Goal: Task Accomplishment & Management: Manage account settings

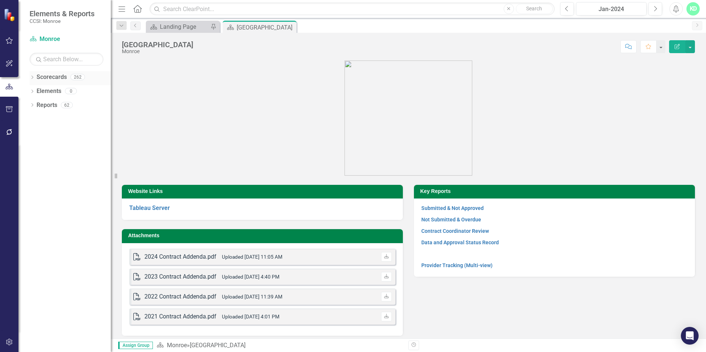
click at [30, 76] on icon "Dropdown" at bounding box center [32, 78] width 5 height 4
click at [36, 91] on icon "Dropdown" at bounding box center [36, 91] width 6 height 4
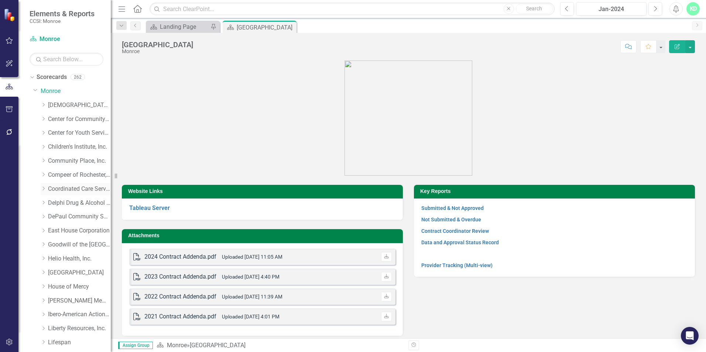
drag, startPoint x: 43, startPoint y: 187, endPoint x: 52, endPoint y: 188, distance: 9.7
click at [43, 187] on icon "Dropdown" at bounding box center [44, 189] width 6 height 4
click at [69, 188] on link "Coordinated Care Services Inc." at bounding box center [79, 189] width 63 height 8
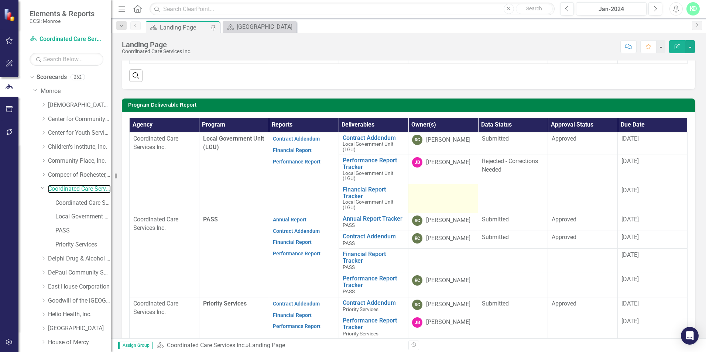
scroll to position [185, 0]
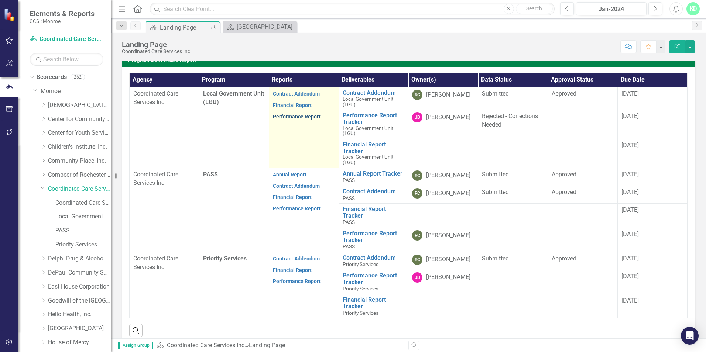
click at [304, 118] on link "Performance Report" at bounding box center [297, 117] width 48 height 6
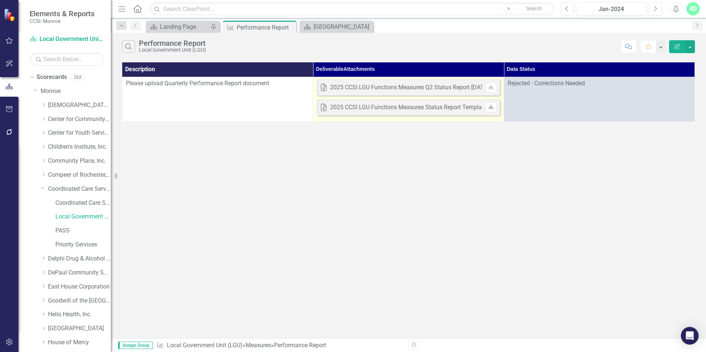
click at [494, 108] on link "Download" at bounding box center [491, 108] width 11 height 10
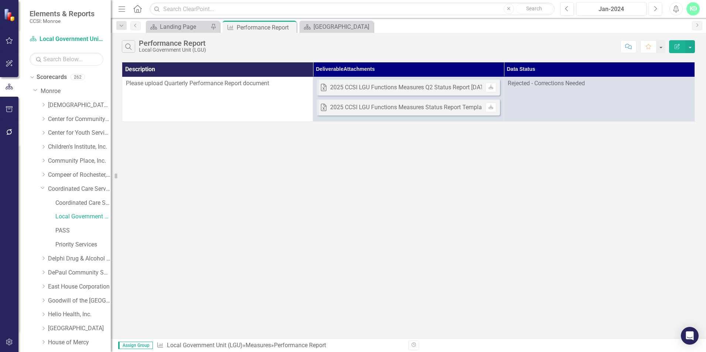
drag, startPoint x: 384, startPoint y: 109, endPoint x: 347, endPoint y: 124, distance: 39.8
click at [351, 125] on div "Search Performance Report Local Government Unit (LGU) Comment Favorite Edit Rep…" at bounding box center [408, 186] width 595 height 306
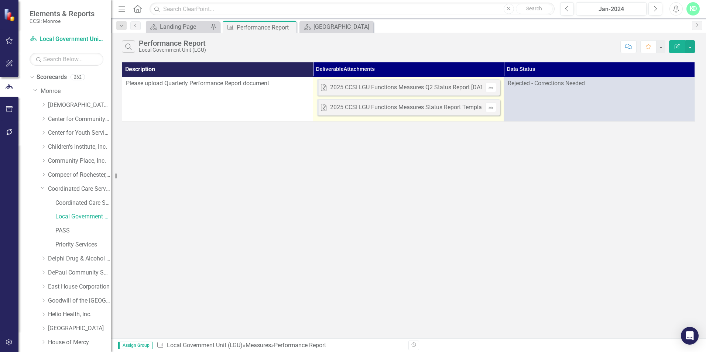
click at [323, 108] on icon at bounding box center [324, 107] width 6 height 7
click at [324, 110] on icon "Excel" at bounding box center [324, 107] width 6 height 7
click at [324, 112] on div "Excel 2025 CCSI LGU Functions Measures Status Report Template v2025_05_29.xlsx …" at bounding box center [459, 107] width 277 height 8
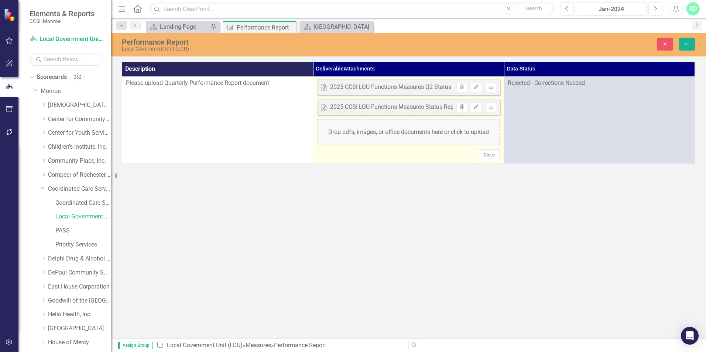
click at [461, 109] on icon "Trash" at bounding box center [462, 107] width 6 height 4
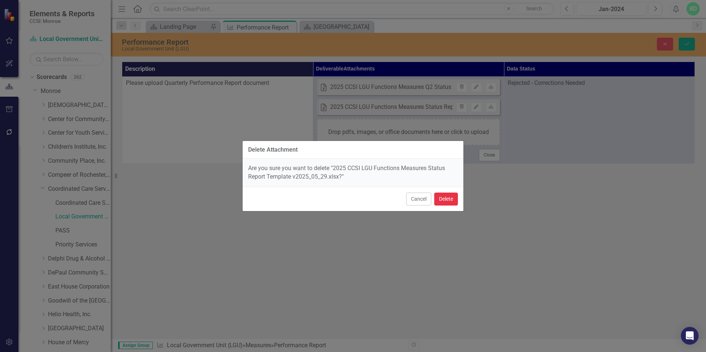
click at [445, 198] on button "Delete" at bounding box center [446, 199] width 24 height 13
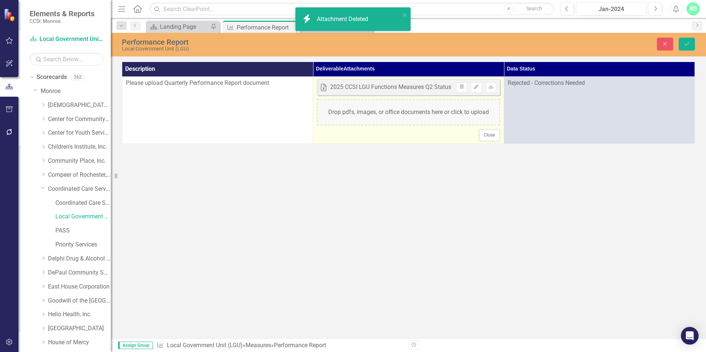
click at [442, 116] on div "Drop pdfs, images, or office documents here or click to upload" at bounding box center [408, 112] width 183 height 27
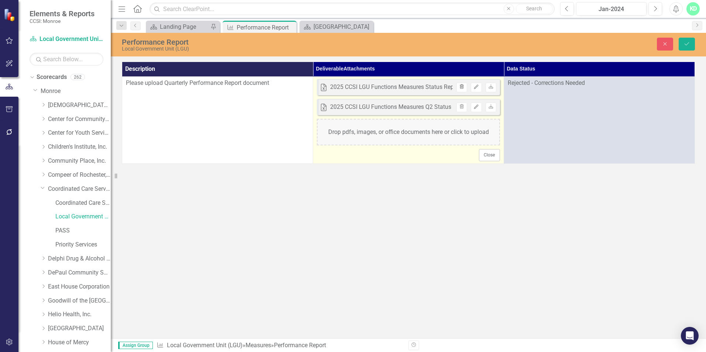
click at [461, 86] on icon "Trash" at bounding box center [462, 87] width 6 height 4
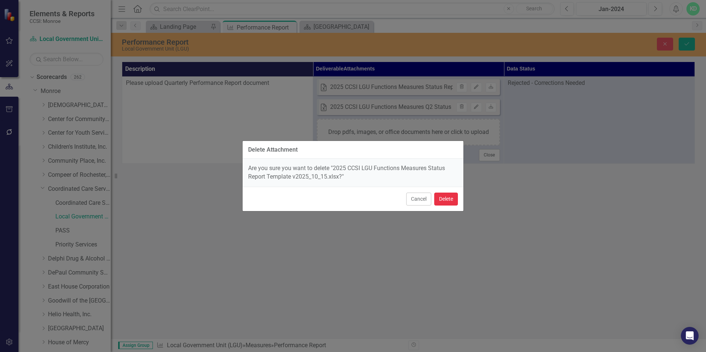
click at [442, 197] on button "Delete" at bounding box center [446, 199] width 24 height 13
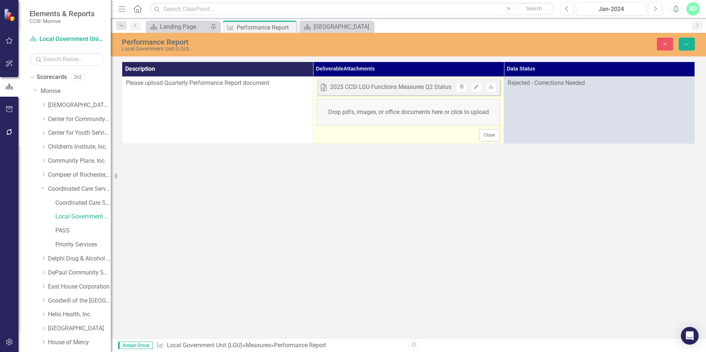
click at [456, 112] on div "Drop pdfs, images, or office documents here or click to upload" at bounding box center [408, 112] width 183 height 27
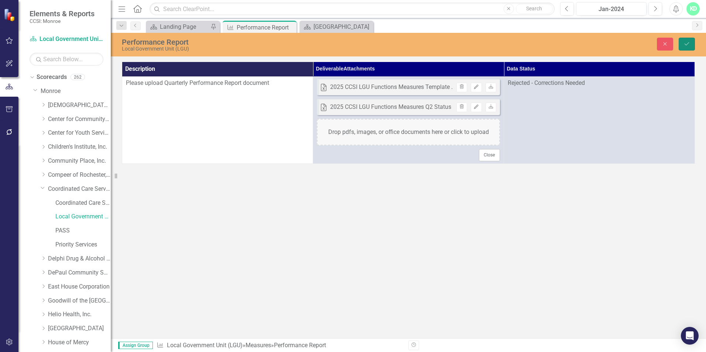
click at [686, 41] on icon "Save" at bounding box center [687, 43] width 7 height 5
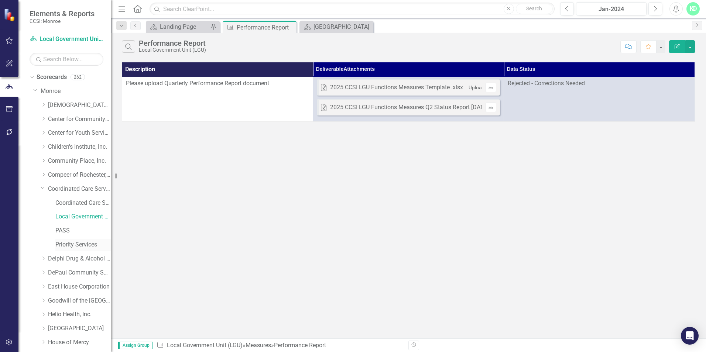
click at [64, 244] on link "Priority Services" at bounding box center [82, 245] width 55 height 8
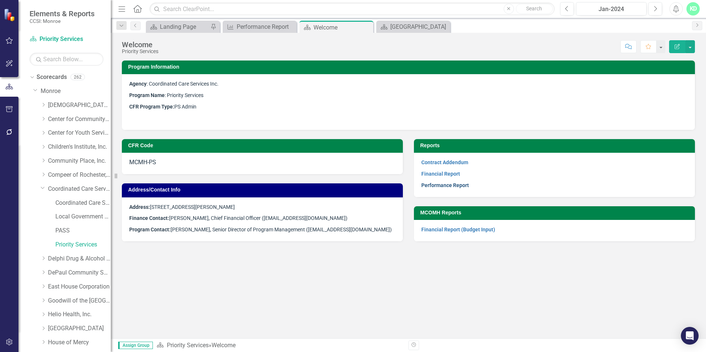
click at [439, 183] on link "Performance Report" at bounding box center [445, 185] width 48 height 6
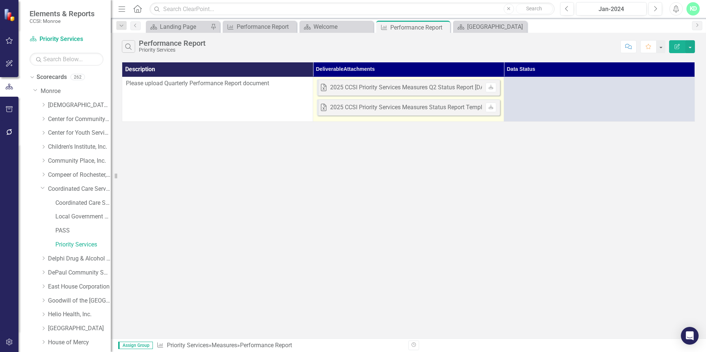
click at [414, 109] on div "2025 CCSI Priority Services Measures Status Report Template v2025_05_29.xlsx" at bounding box center [434, 107] width 208 height 8
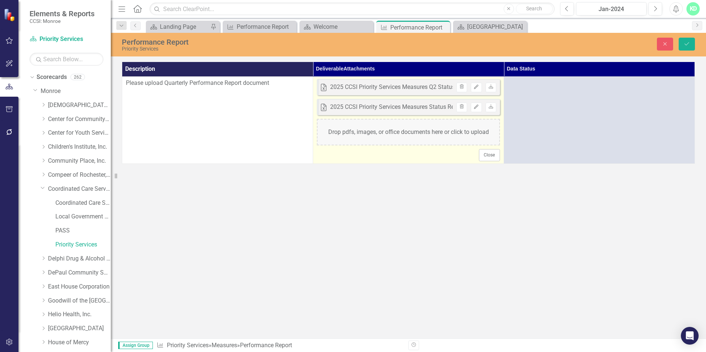
click at [435, 106] on div "2025 CCSI Priority Services Measures Status Report Template v2025_05_29.xlsx" at bounding box center [434, 107] width 208 height 8
click at [441, 106] on div "2025 CCSI Priority Services Measures Status Report Template v2025_05_29.xlsx" at bounding box center [434, 107] width 208 height 8
click at [346, 105] on div "2025 CCSI Priority Services Measures Status Report Template v2025_05_29.xlsx" at bounding box center [434, 107] width 208 height 8
click at [493, 109] on icon "Download" at bounding box center [491, 107] width 6 height 4
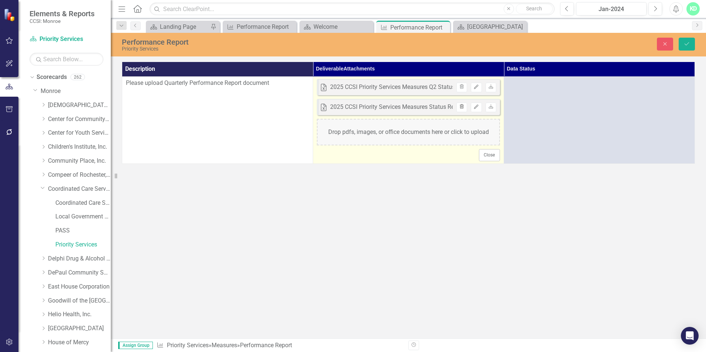
click at [460, 106] on icon "button" at bounding box center [462, 107] width 4 height 4
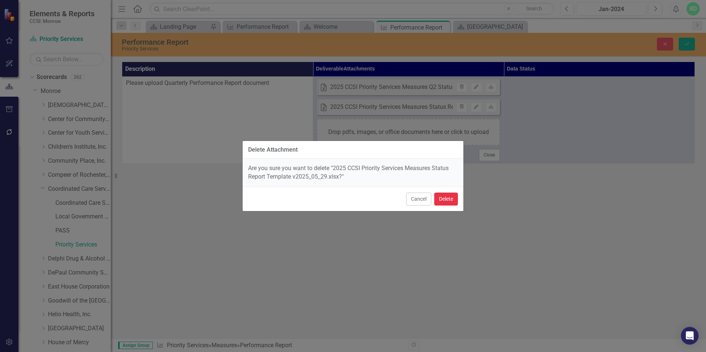
click at [445, 202] on button "Delete" at bounding box center [446, 199] width 24 height 13
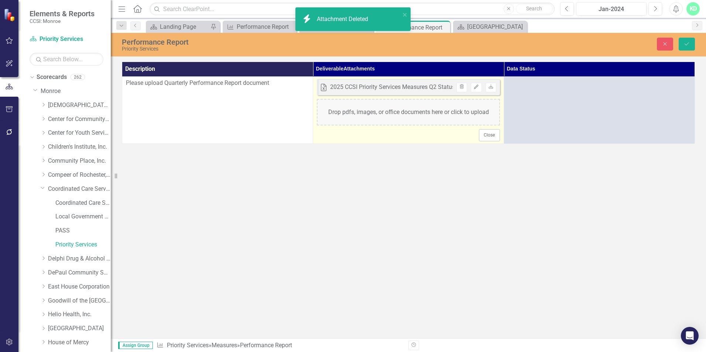
click at [438, 114] on div "Drop pdfs, images, or office documents here or click to upload" at bounding box center [408, 112] width 183 height 27
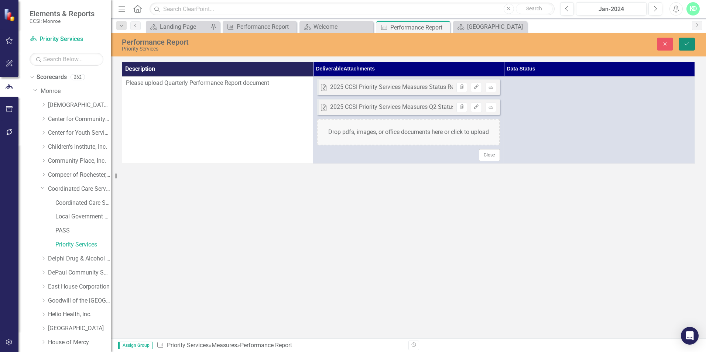
click at [684, 42] on icon "Save" at bounding box center [687, 43] width 7 height 5
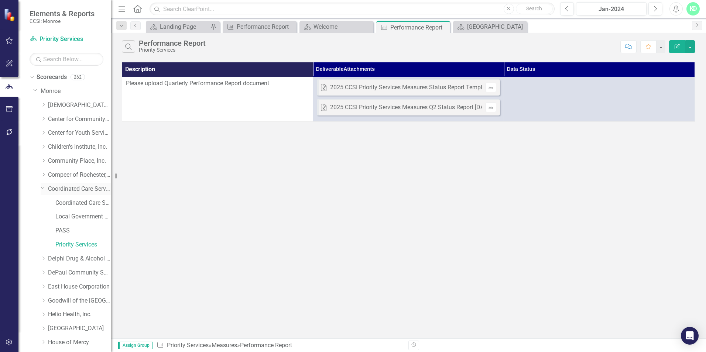
click at [64, 189] on link "Coordinated Care Services Inc." at bounding box center [79, 189] width 63 height 8
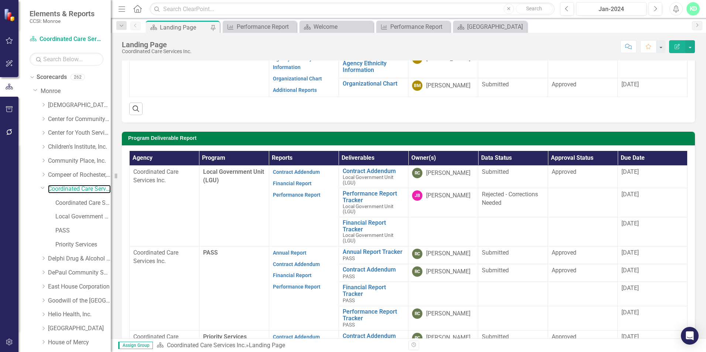
scroll to position [111, 0]
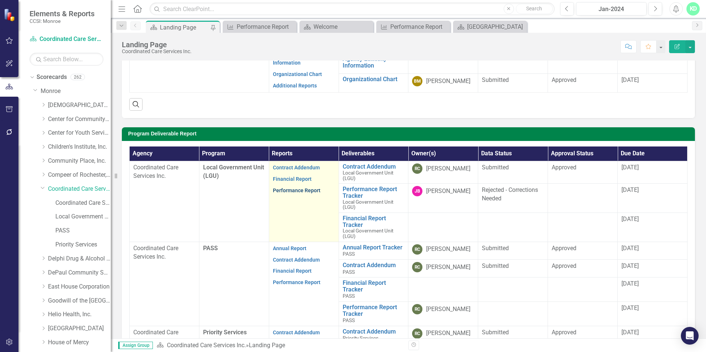
click at [288, 191] on link "Performance Report" at bounding box center [297, 191] width 48 height 6
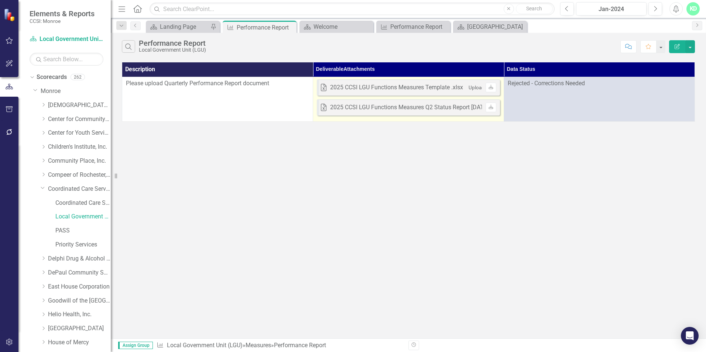
click at [435, 85] on div "2025 CCSI LGU Functions Measures Template .xlsx" at bounding box center [396, 87] width 133 height 8
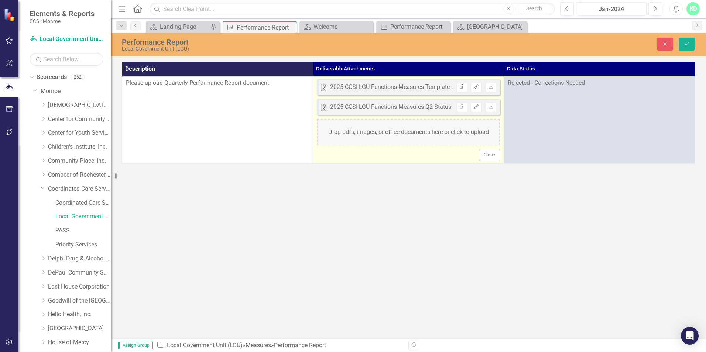
click at [463, 89] on icon "button" at bounding box center [462, 87] width 4 height 4
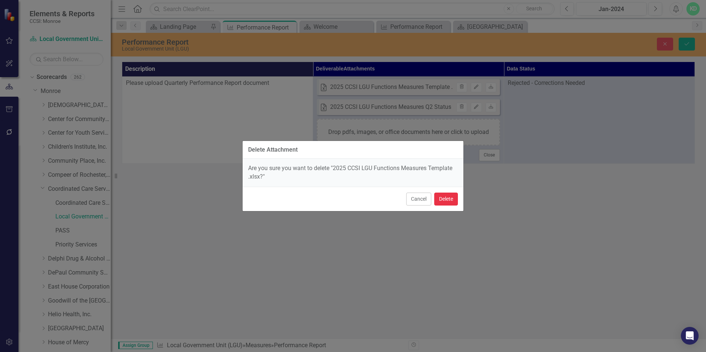
click at [444, 201] on button "Delete" at bounding box center [446, 199] width 24 height 13
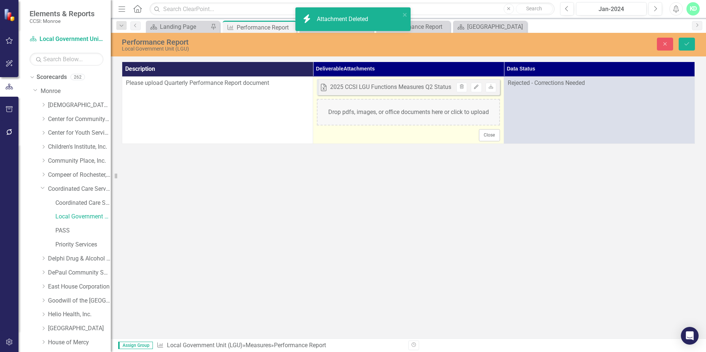
click at [438, 113] on div "Drop pdfs, images, or office documents here or click to upload" at bounding box center [408, 112] width 183 height 27
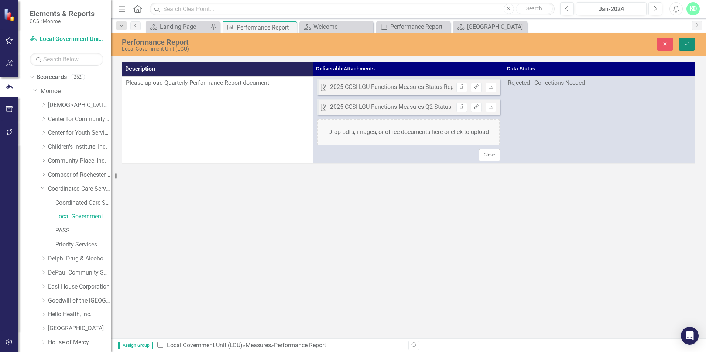
click at [689, 45] on icon "Save" at bounding box center [687, 43] width 7 height 5
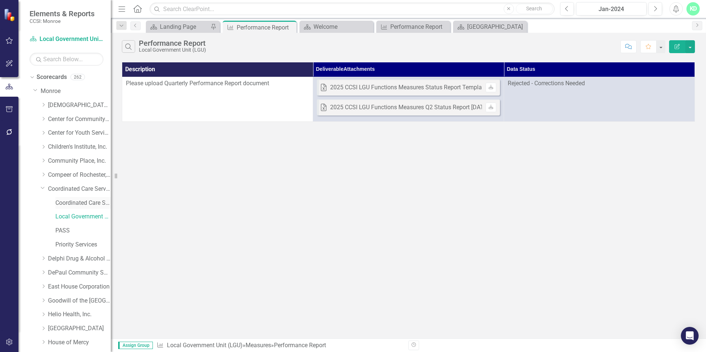
click at [66, 204] on link "Coordinated Care Services Inc. (MCOMH Internal)" at bounding box center [82, 203] width 55 height 8
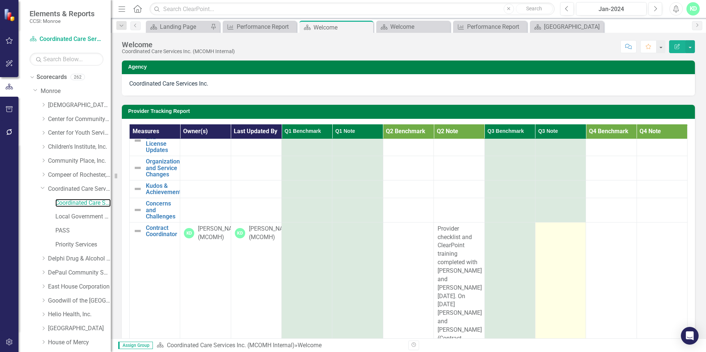
scroll to position [37, 0]
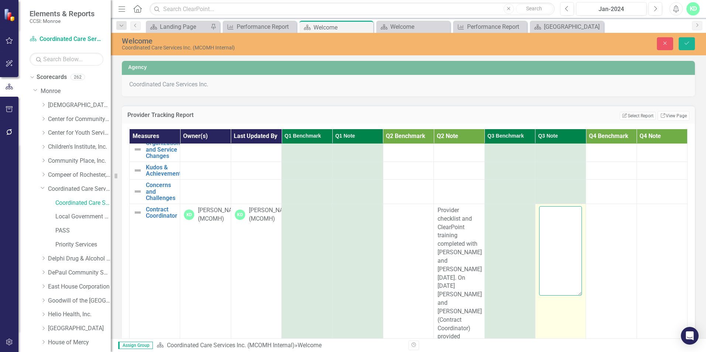
click at [540, 221] on textarea at bounding box center [560, 250] width 43 height 89
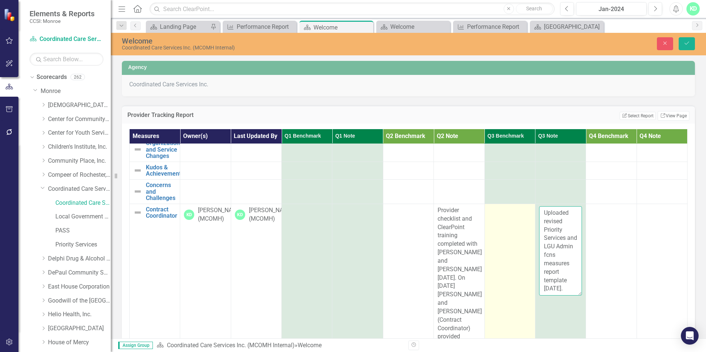
scroll to position [14, 0]
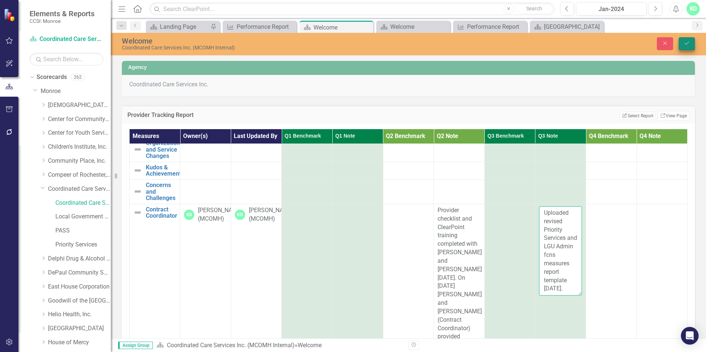
type textarea "Uploaded revised Priority Services and LGU Admin fcns measures report template …"
click at [686, 42] on icon "Save" at bounding box center [687, 43] width 7 height 5
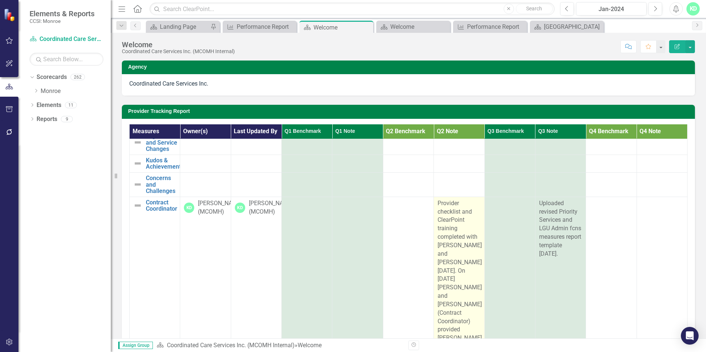
scroll to position [16, 0]
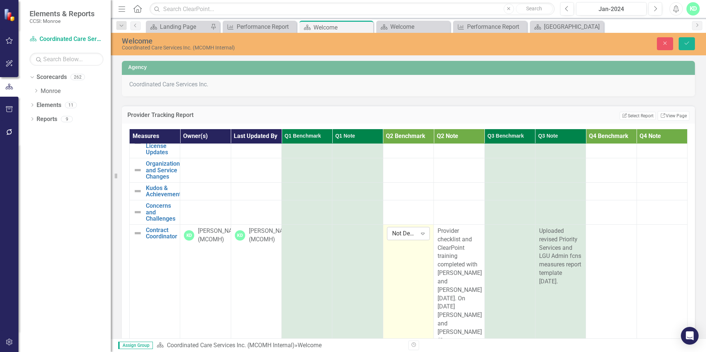
click at [419, 233] on icon "Expand" at bounding box center [422, 234] width 7 height 6
click at [409, 267] on div "Concerns" at bounding box center [412, 271] width 47 height 8
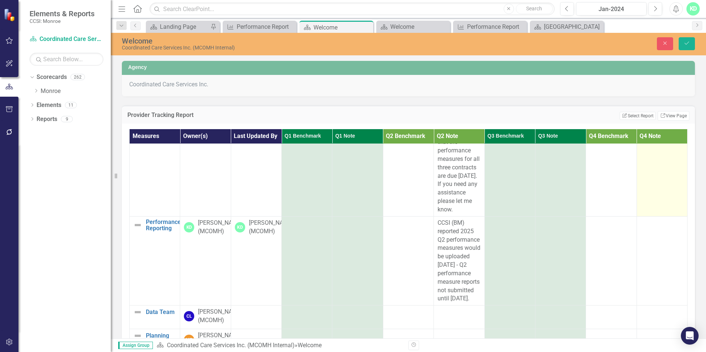
scroll to position [496, 0]
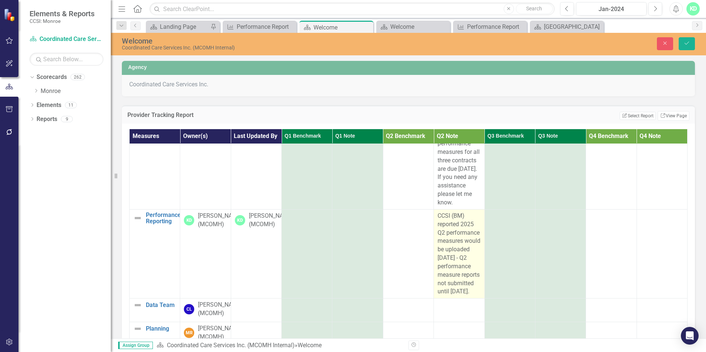
click at [461, 296] on div "CCSI (BM) reported 2025 Q2 performance measures would be uploaded [DATE] - Q2 p…" at bounding box center [459, 254] width 43 height 84
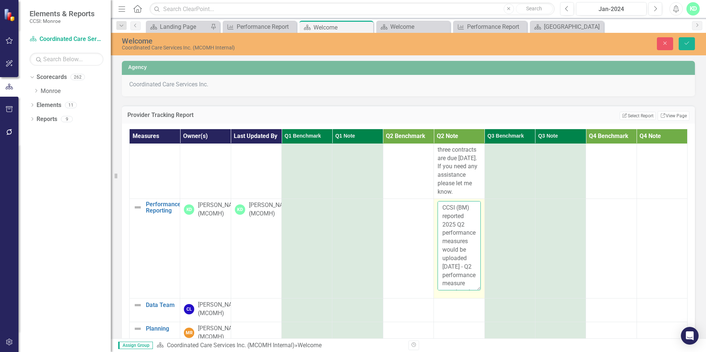
scroll to position [76, 0]
click at [461, 274] on textarea "CCSI (BM) reported 2025 Q2 performance measures would be uploaded [DATE] - Q2 p…" at bounding box center [459, 245] width 43 height 89
type textarea "CCSI (BM) reported 2025 Q2 performance measures would be uploaded [DATE] - Q2 p…"
click at [686, 38] on button "Save" at bounding box center [687, 43] width 16 height 13
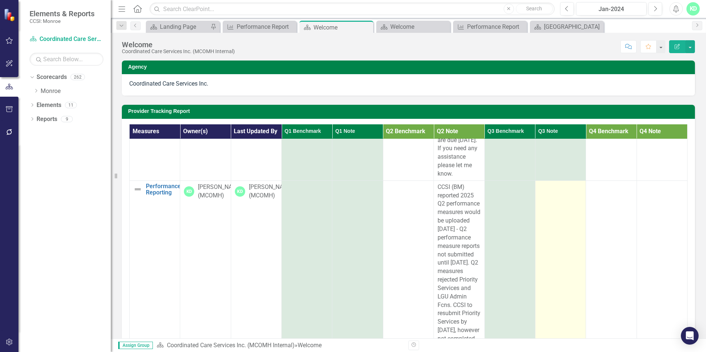
scroll to position [517, 0]
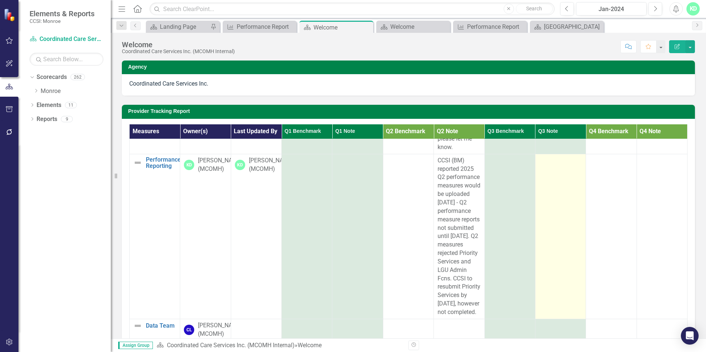
click at [552, 217] on td at bounding box center [560, 236] width 51 height 165
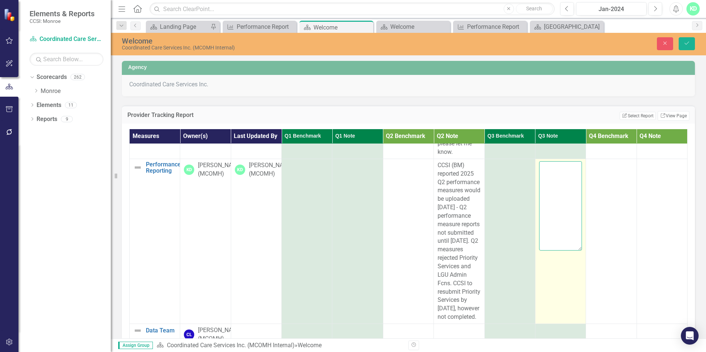
click at [549, 182] on textarea at bounding box center [560, 205] width 43 height 89
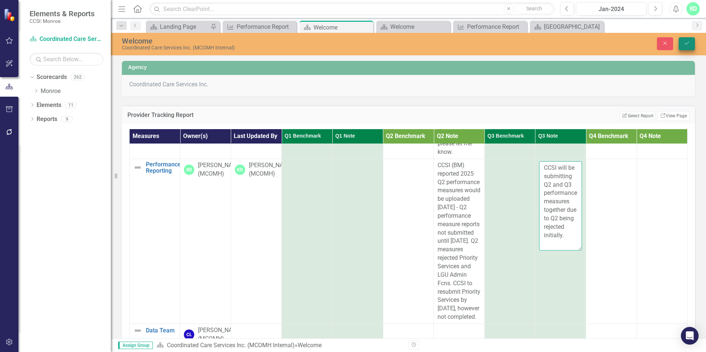
type textarea "CCSI will be submitting Q2 and Q3 performance measures together due to Q2 being…"
drag, startPoint x: 690, startPoint y: 43, endPoint x: 687, endPoint y: 45, distance: 4.2
click at [690, 43] on icon "Save" at bounding box center [687, 43] width 7 height 5
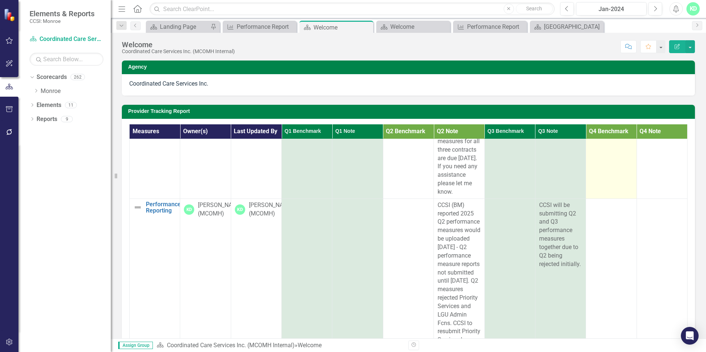
scroll to position [480, 0]
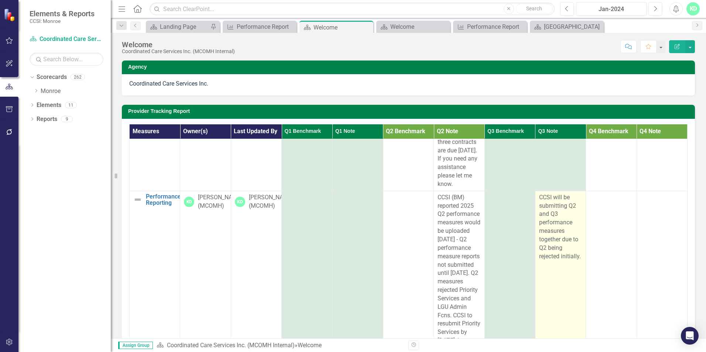
click at [563, 223] on div "CCSI will be submitting Q2 and Q3 performance measures together due to Q2 being…" at bounding box center [560, 228] width 43 height 68
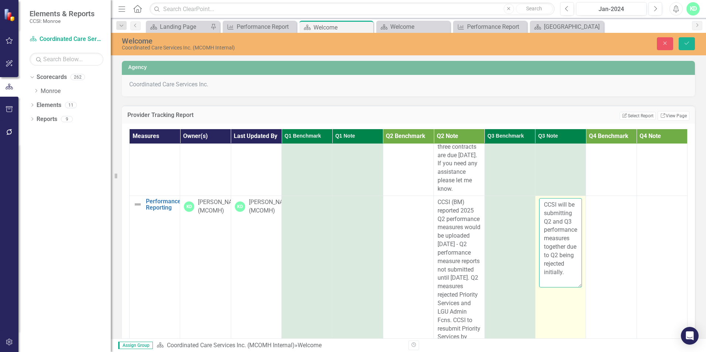
click at [539, 230] on textarea "CCSI will be submitting Q2 and Q3 performance measures together due to Q2 being…" at bounding box center [560, 242] width 43 height 89
click at [564, 230] on textarea "CCSI will be submitting Q2 and Q3 performance measures together due to Q2 being…" at bounding box center [560, 242] width 43 height 89
click at [539, 232] on textarea "CCSI will be submitting Q2 and Q3 performance measures together due to Q2 being…" at bounding box center [560, 242] width 43 height 89
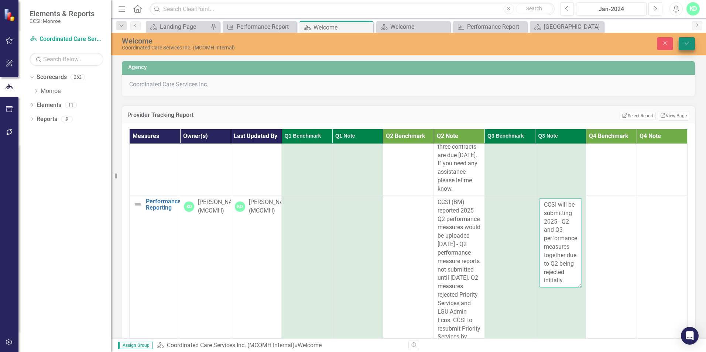
type textarea "CCSI will be submitting 2025 - Q2 and Q3 performance measures together due to Q…"
click at [686, 40] on button "Save" at bounding box center [687, 43] width 16 height 13
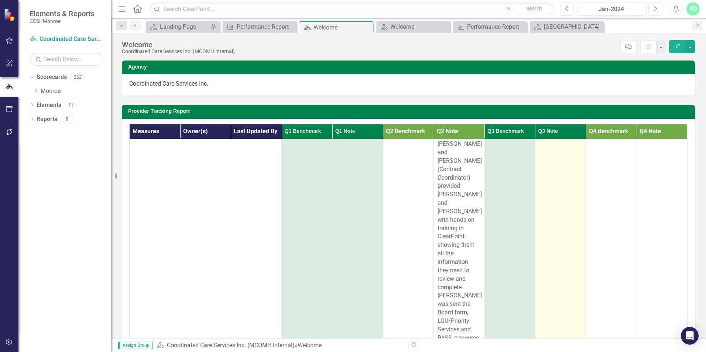
scroll to position [0, 0]
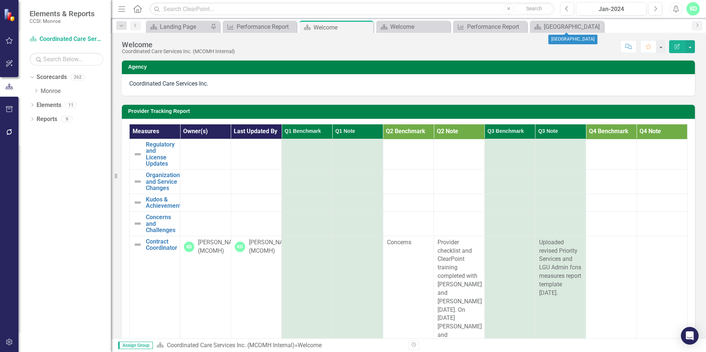
drag, startPoint x: 600, startPoint y: 25, endPoint x: 574, endPoint y: 23, distance: 25.5
click at [0, 0] on icon "Close" at bounding box center [0, 0] width 0 height 0
click at [523, 25] on icon "Close" at bounding box center [520, 27] width 7 height 6
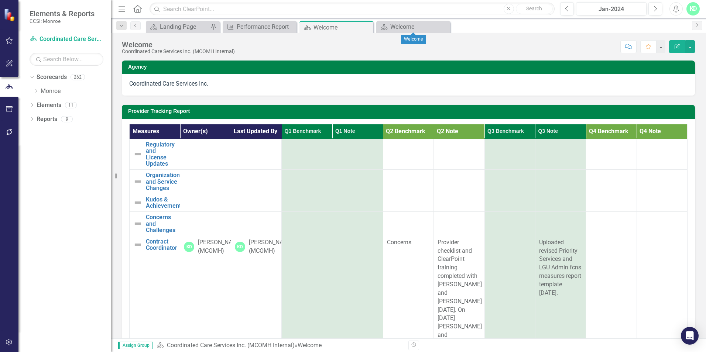
click at [0, 0] on icon at bounding box center [0, 0] width 0 height 0
click at [369, 27] on icon "Close" at bounding box center [366, 27] width 7 height 6
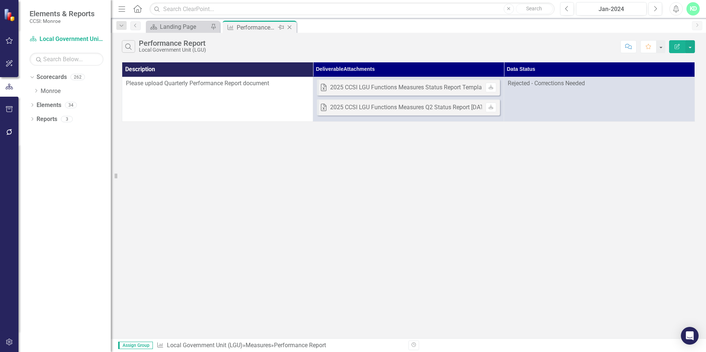
click at [288, 28] on icon "Close" at bounding box center [289, 27] width 7 height 6
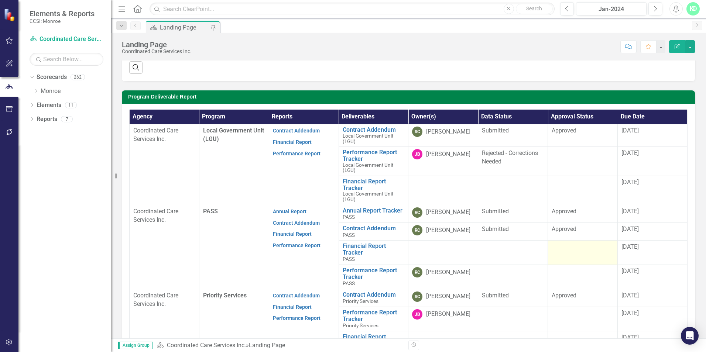
scroll to position [185, 0]
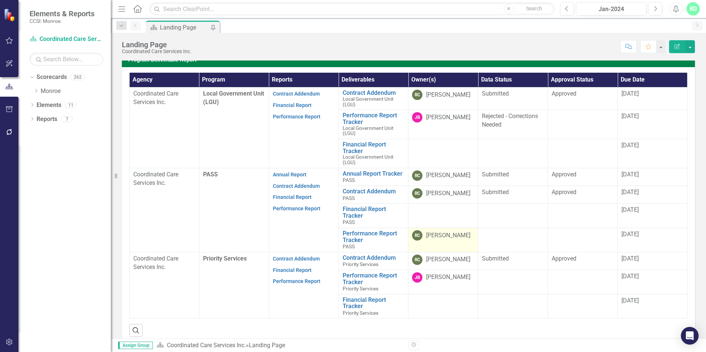
click at [450, 243] on td "RC [PERSON_NAME]" at bounding box center [444, 240] width 70 height 24
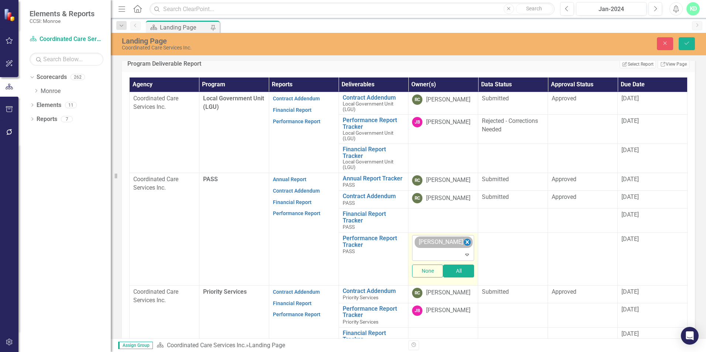
click at [464, 245] on icon "Remove Rodney Corry" at bounding box center [467, 242] width 7 height 9
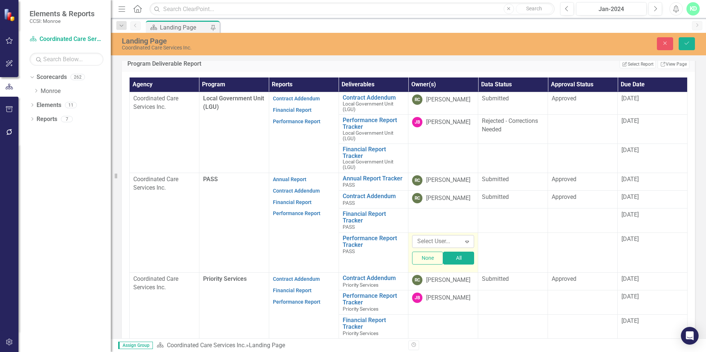
click at [464, 242] on icon "Expand" at bounding box center [467, 242] width 7 height 6
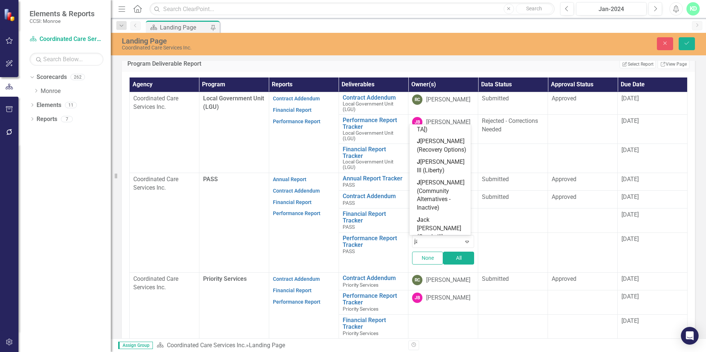
scroll to position [0, 0]
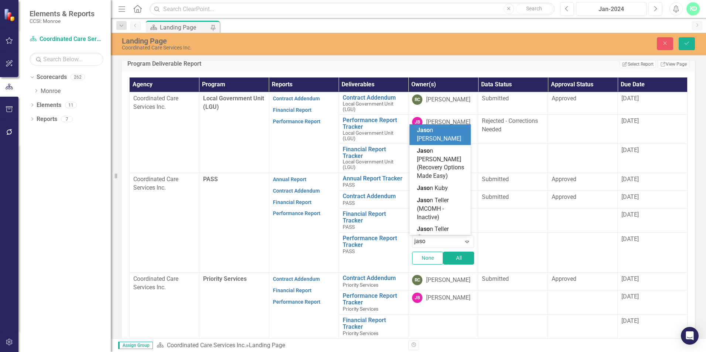
type input "[PERSON_NAME]"
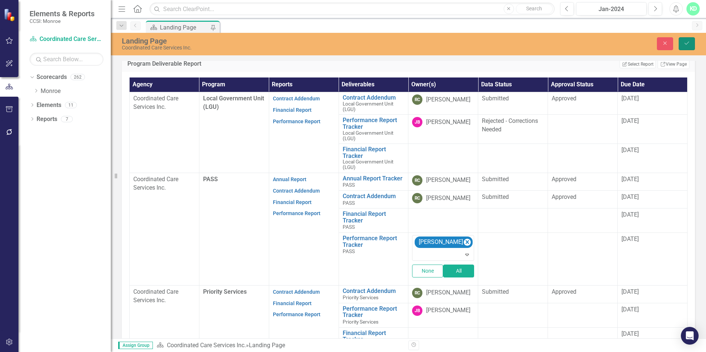
drag, startPoint x: 687, startPoint y: 45, endPoint x: 685, endPoint y: 48, distance: 3.8
click at [687, 45] on icon "Save" at bounding box center [687, 43] width 7 height 5
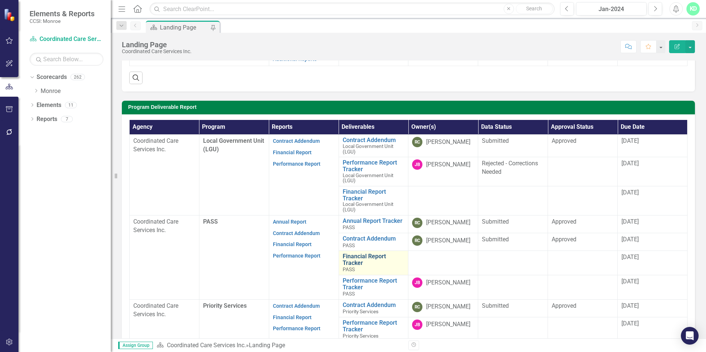
scroll to position [185, 0]
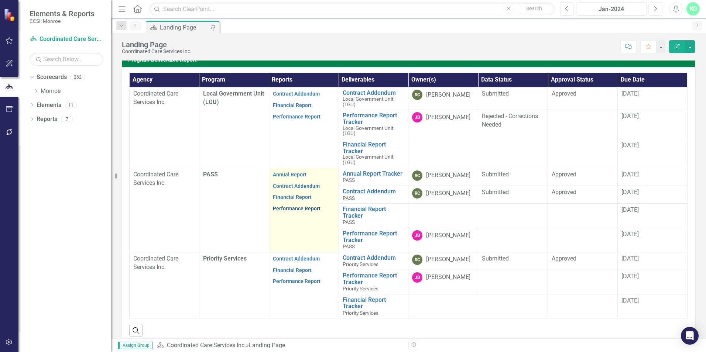
click at [293, 208] on link "Performance Report" at bounding box center [297, 209] width 48 height 6
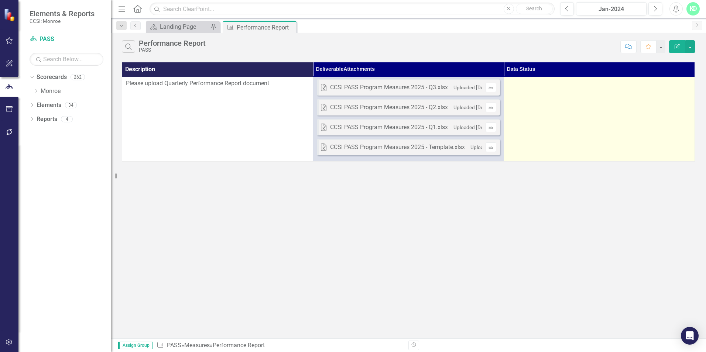
click at [574, 128] on td at bounding box center [599, 119] width 191 height 85
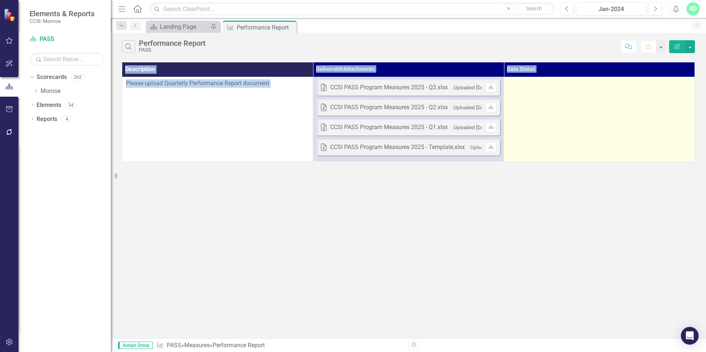
click at [574, 128] on td at bounding box center [599, 119] width 191 height 85
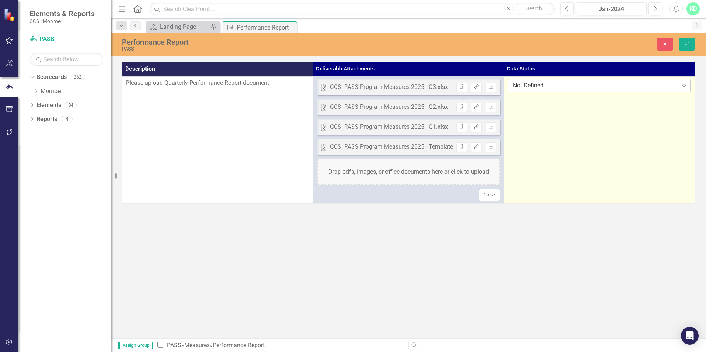
click at [683, 83] on icon "Expand" at bounding box center [683, 86] width 7 height 6
click at [665, 44] on icon "Close" at bounding box center [665, 43] width 7 height 5
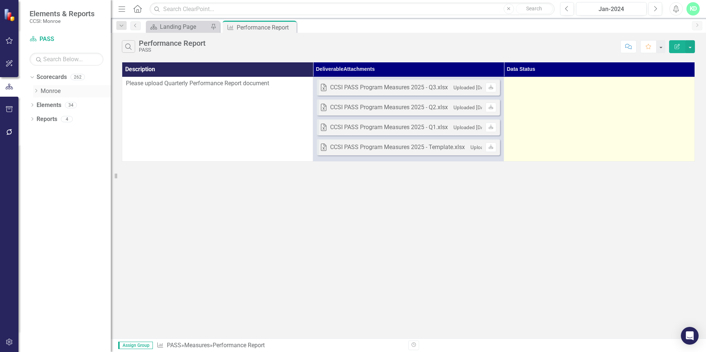
click at [36, 89] on icon "Dropdown" at bounding box center [36, 91] width 6 height 4
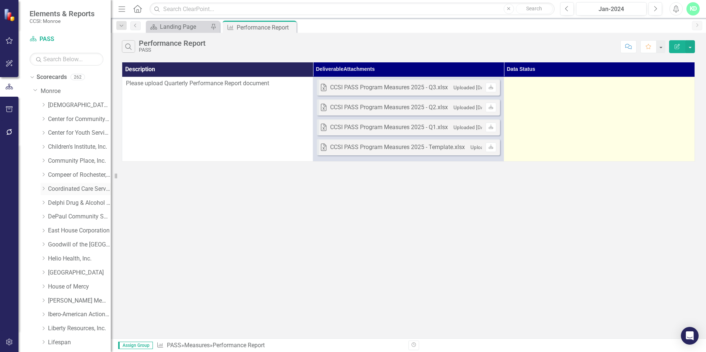
click at [42, 188] on icon "Dropdown" at bounding box center [44, 189] width 6 height 4
click at [65, 187] on link "Coordinated Care Services Inc." at bounding box center [79, 189] width 63 height 8
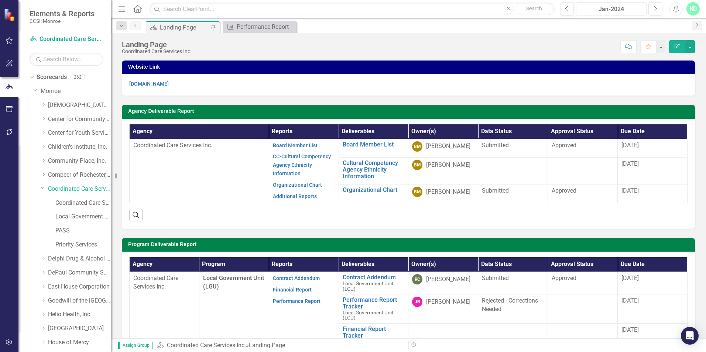
click at [617, 9] on div "Jan-2024" at bounding box center [611, 9] width 65 height 9
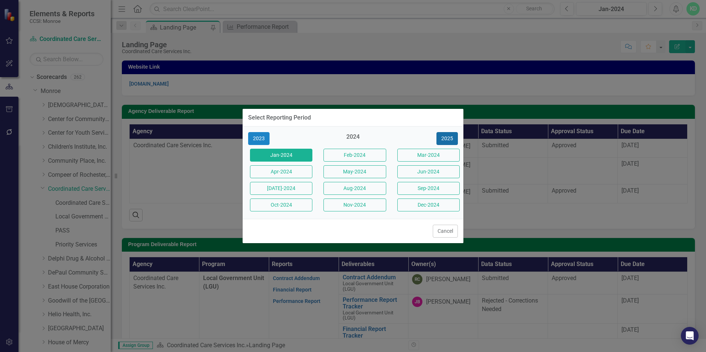
click at [443, 139] on button "2025" at bounding box center [447, 138] width 21 height 13
click at [431, 187] on button "Sep-2025" at bounding box center [428, 188] width 62 height 13
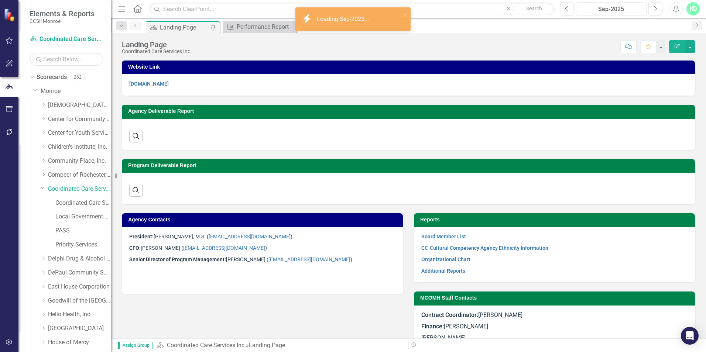
click at [611, 8] on div "Sep-2025" at bounding box center [611, 9] width 65 height 9
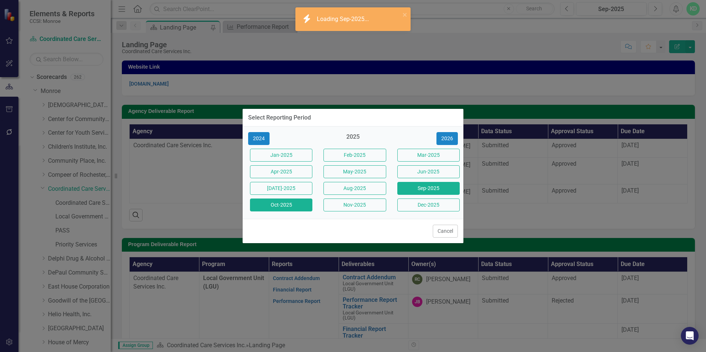
click at [279, 203] on button "Oct-2025" at bounding box center [281, 205] width 62 height 13
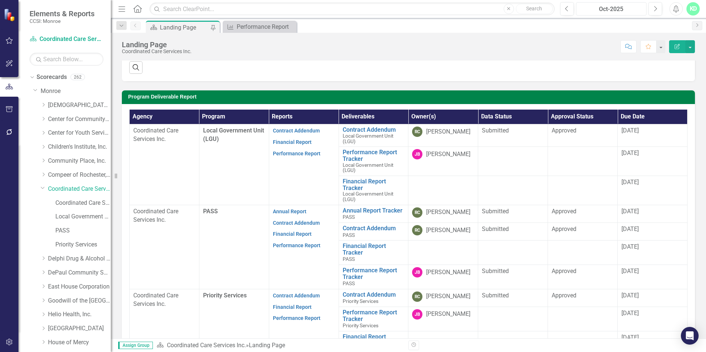
scroll to position [185, 0]
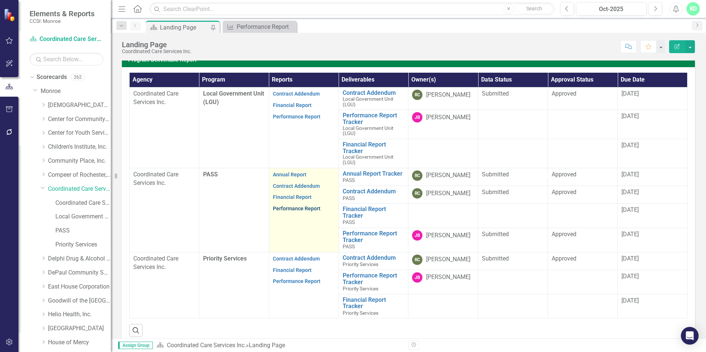
click at [282, 210] on link "Performance Report" at bounding box center [297, 209] width 48 height 6
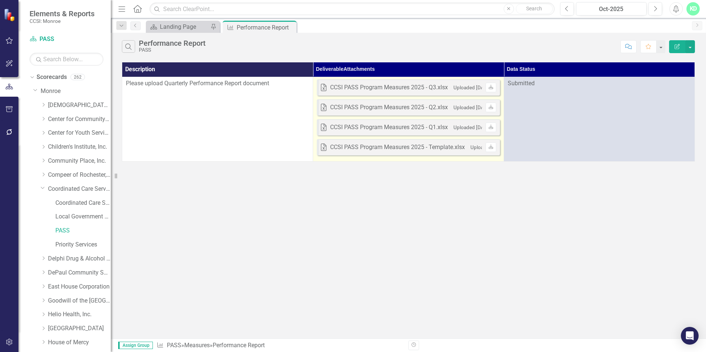
click at [392, 87] on div "CCSI PASS Program Measures 2025 - Q3.xlsx" at bounding box center [389, 87] width 118 height 8
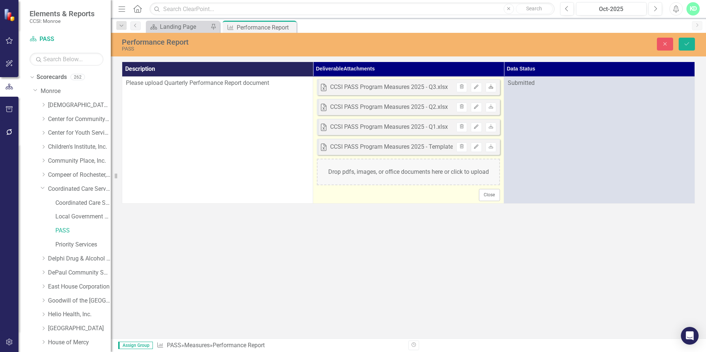
click at [493, 88] on icon at bounding box center [491, 87] width 4 height 4
click at [412, 171] on div "Drop pdfs, images, or office documents here or click to upload" at bounding box center [408, 172] width 183 height 27
click at [461, 88] on icon "Trash" at bounding box center [462, 87] width 6 height 4
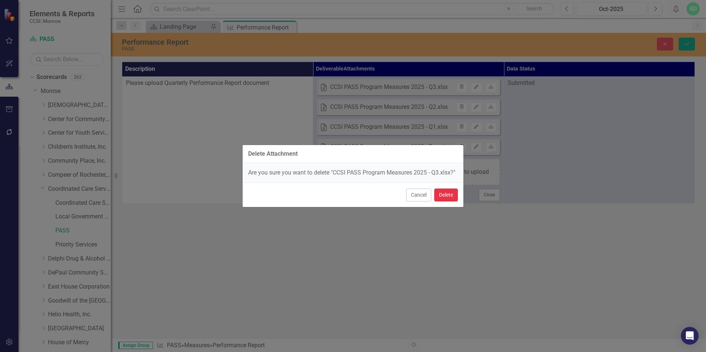
click at [447, 194] on button "Delete" at bounding box center [446, 195] width 24 height 13
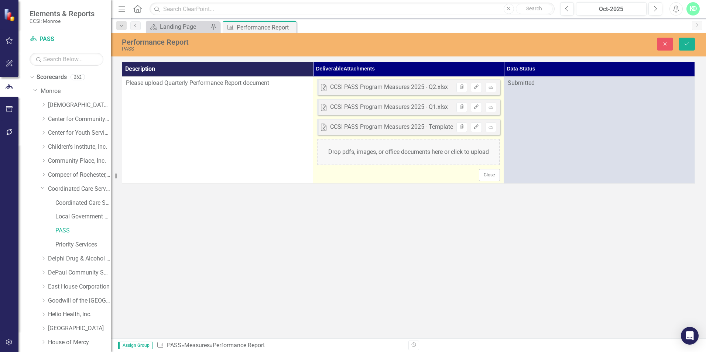
click at [427, 156] on div "Drop pdfs, images, or office documents here or click to upload" at bounding box center [408, 152] width 183 height 27
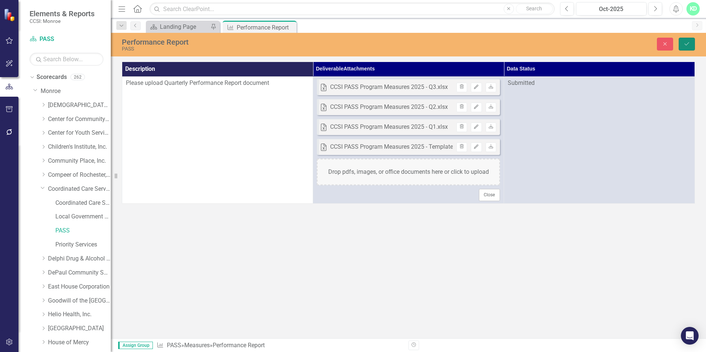
click at [689, 41] on icon "Save" at bounding box center [687, 43] width 7 height 5
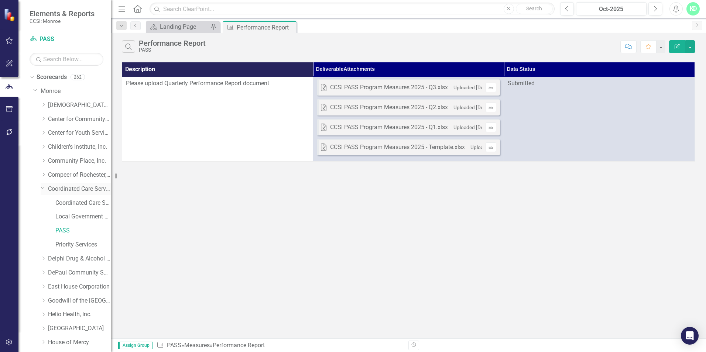
click at [69, 188] on link "Coordinated Care Services Inc." at bounding box center [79, 189] width 63 height 8
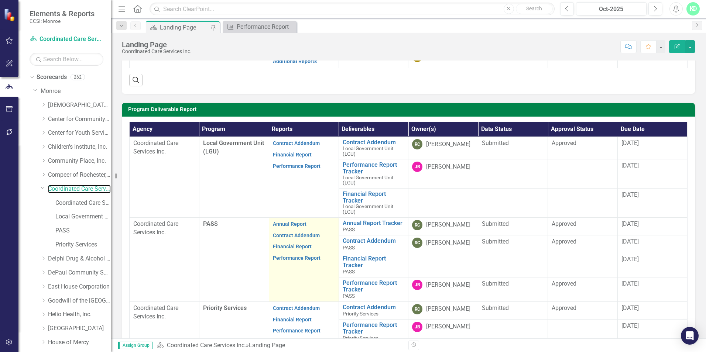
scroll to position [148, 0]
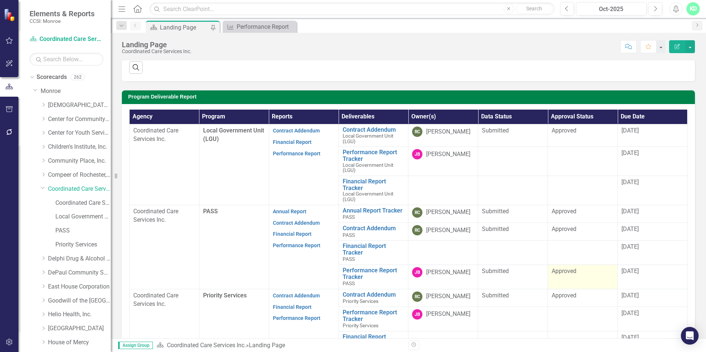
click at [581, 280] on td "Approved" at bounding box center [583, 277] width 70 height 24
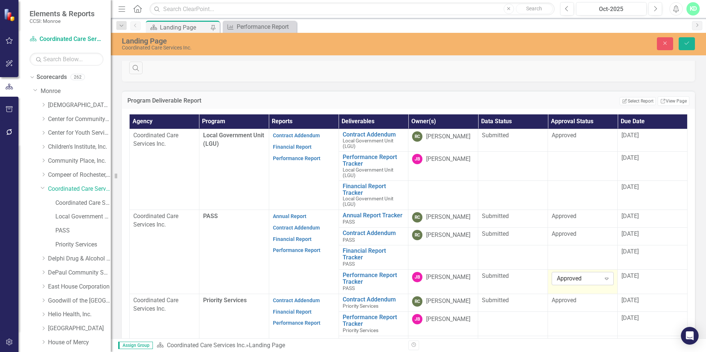
click at [603, 278] on icon "Expand" at bounding box center [606, 279] width 7 height 6
click at [575, 250] on div "Approved" at bounding box center [579, 254] width 49 height 8
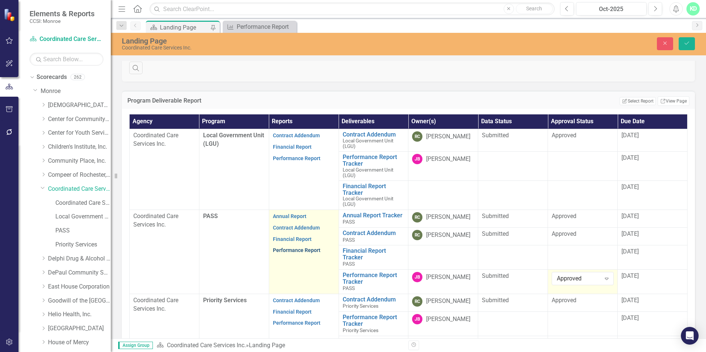
click at [284, 251] on link "Performance Report" at bounding box center [297, 250] width 48 height 6
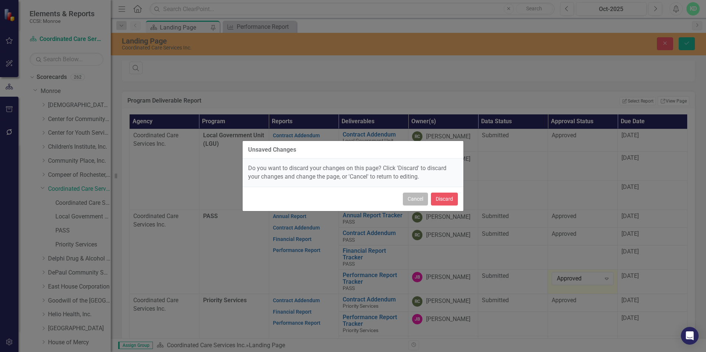
click at [424, 202] on button "Cancel" at bounding box center [415, 199] width 25 height 13
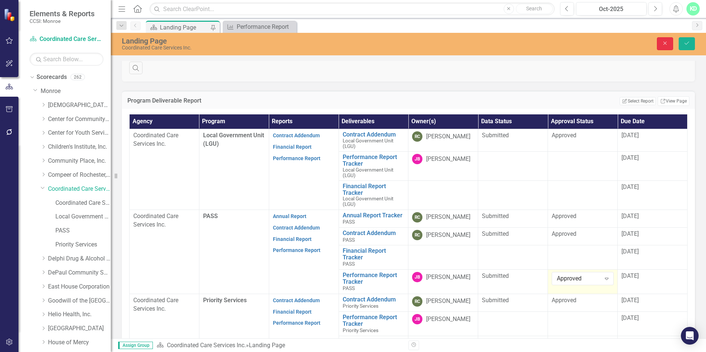
click at [667, 43] on icon "Close" at bounding box center [665, 43] width 7 height 5
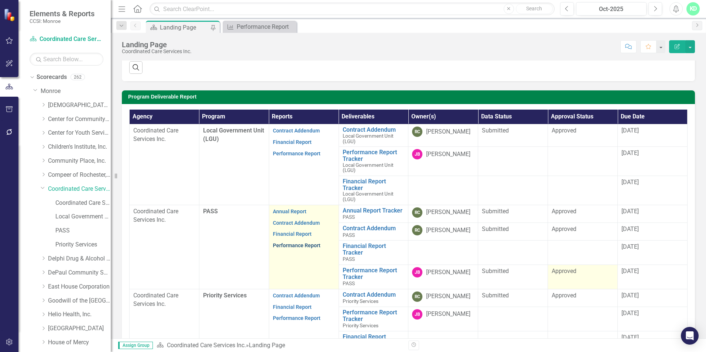
click at [303, 246] on link "Performance Report" at bounding box center [297, 246] width 48 height 6
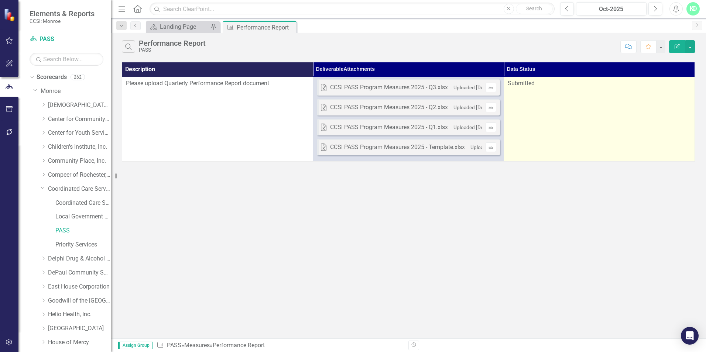
click at [596, 100] on td "Submitted" at bounding box center [599, 119] width 191 height 85
click at [597, 100] on td "Submitted" at bounding box center [599, 119] width 191 height 85
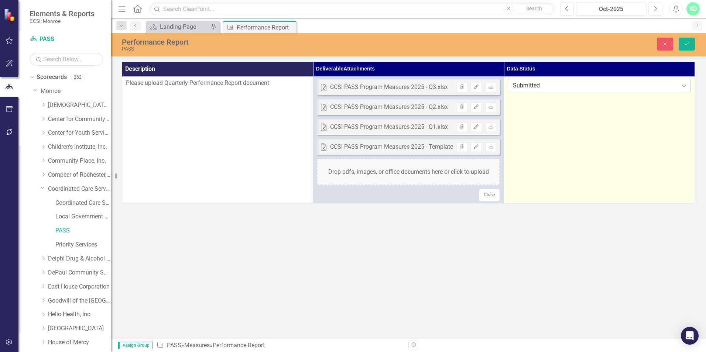
click at [683, 88] on icon "Expand" at bounding box center [683, 86] width 7 height 6
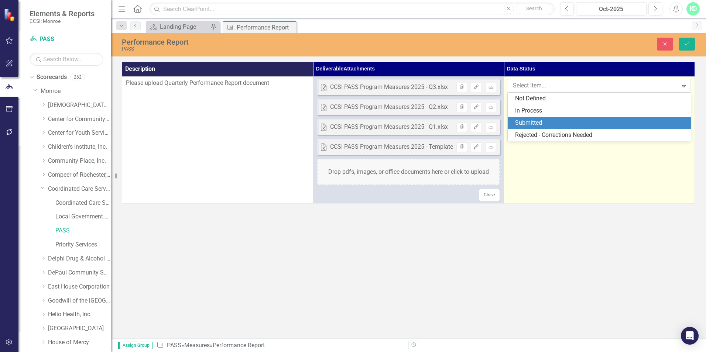
click at [623, 119] on div "Submitted" at bounding box center [600, 123] width 171 height 8
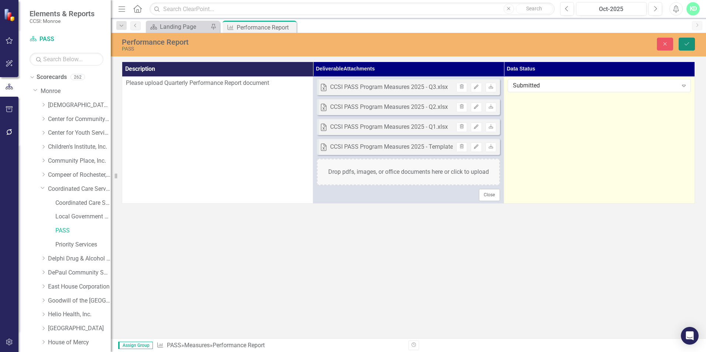
click at [690, 46] on icon "Save" at bounding box center [687, 43] width 7 height 5
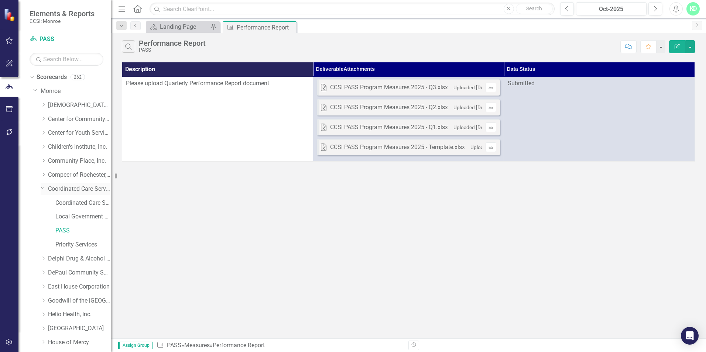
click at [60, 188] on link "Coordinated Care Services Inc." at bounding box center [79, 189] width 63 height 8
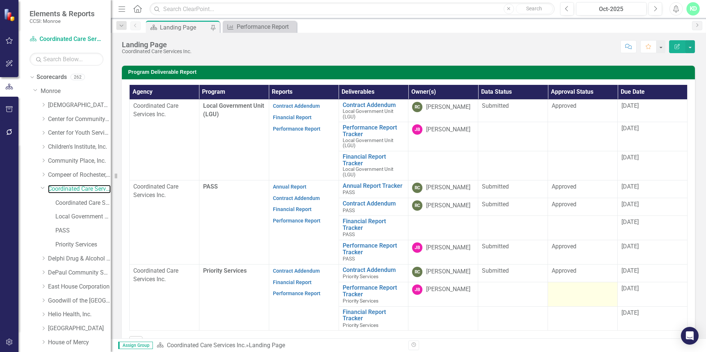
scroll to position [185, 0]
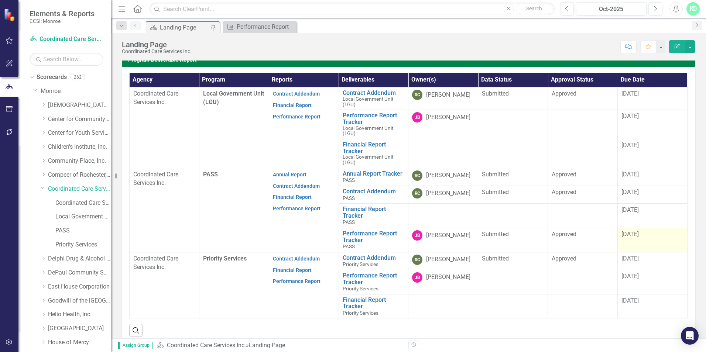
click at [647, 236] on div "[DATE]" at bounding box center [653, 235] width 62 height 8
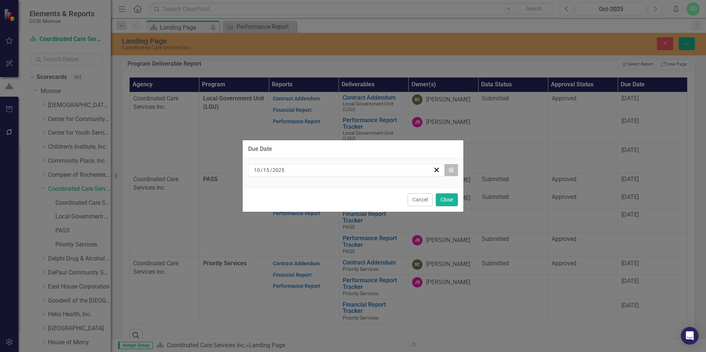
click at [453, 171] on icon "Calendar" at bounding box center [451, 170] width 4 height 5
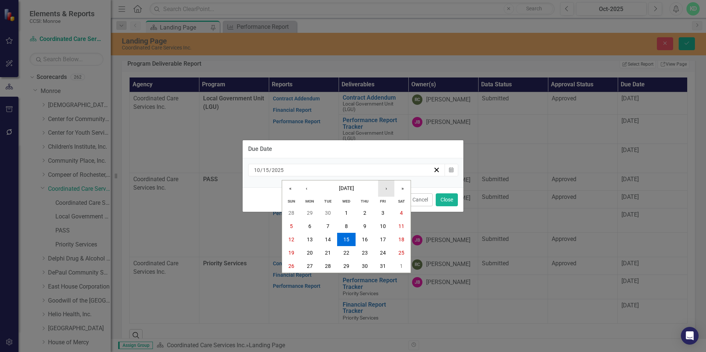
click at [387, 188] on button "›" at bounding box center [386, 189] width 16 height 16
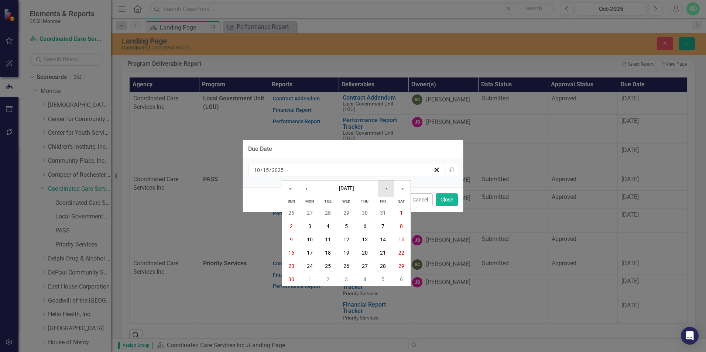
click at [387, 188] on button "›" at bounding box center [386, 189] width 16 height 16
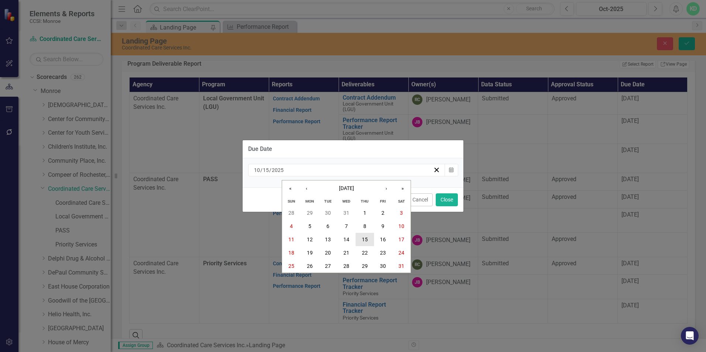
click at [362, 238] on abbr "15" at bounding box center [365, 240] width 6 height 6
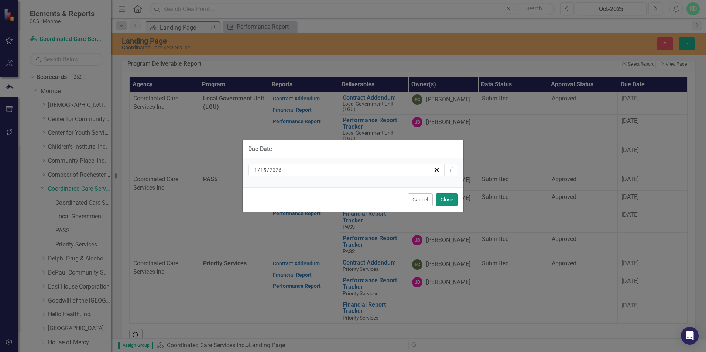
click at [441, 197] on button "Close" at bounding box center [447, 200] width 22 height 13
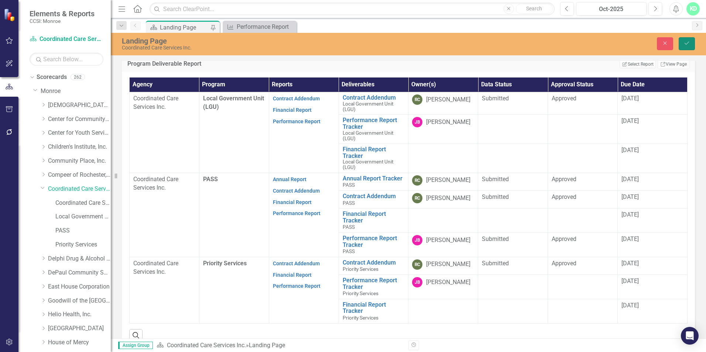
click at [688, 45] on icon "Save" at bounding box center [687, 43] width 7 height 5
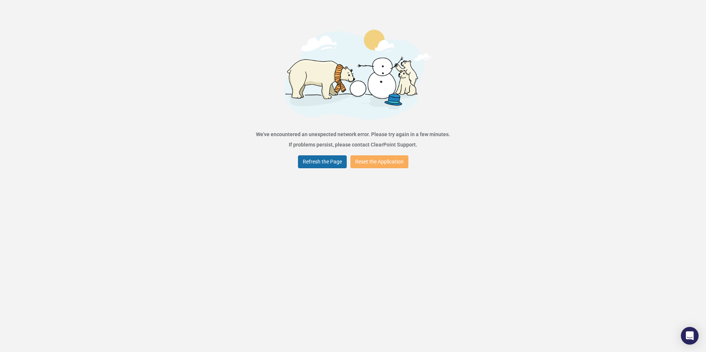
click at [338, 165] on button "Refresh the Page" at bounding box center [322, 162] width 49 height 13
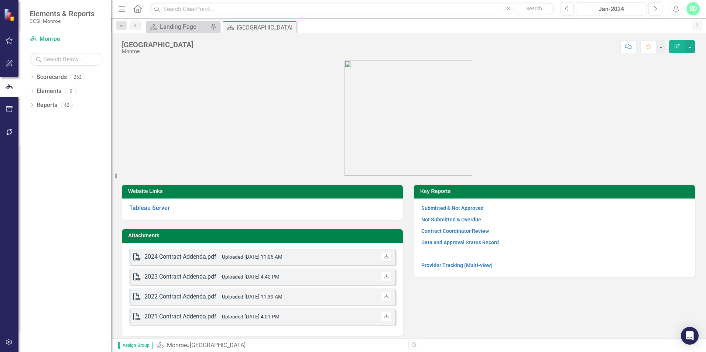
click at [608, 10] on div "Jan-2024" at bounding box center [611, 9] width 65 height 9
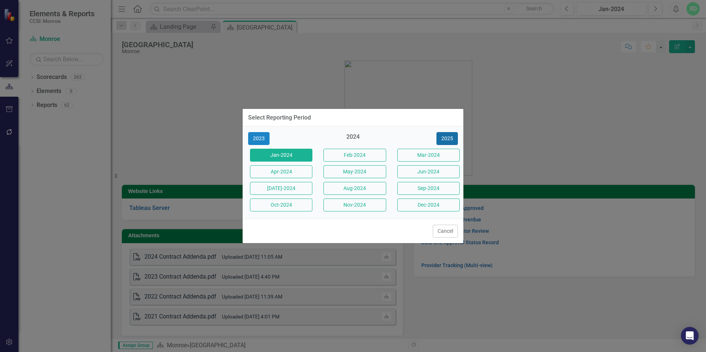
click at [445, 137] on button "2025" at bounding box center [447, 138] width 21 height 13
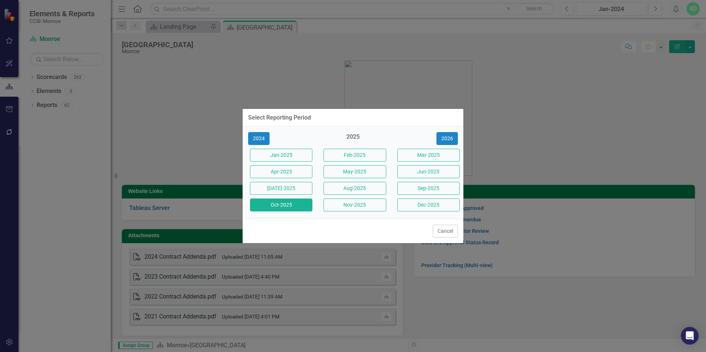
click at [286, 208] on button "Oct-2025" at bounding box center [281, 205] width 62 height 13
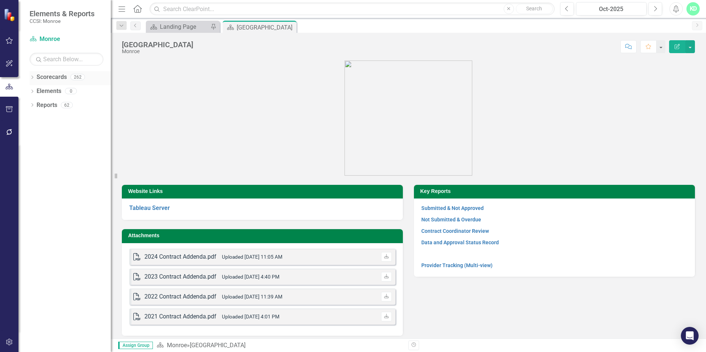
click at [33, 77] on icon "Dropdown" at bounding box center [32, 78] width 5 height 4
click at [35, 91] on icon "Dropdown" at bounding box center [36, 91] width 6 height 4
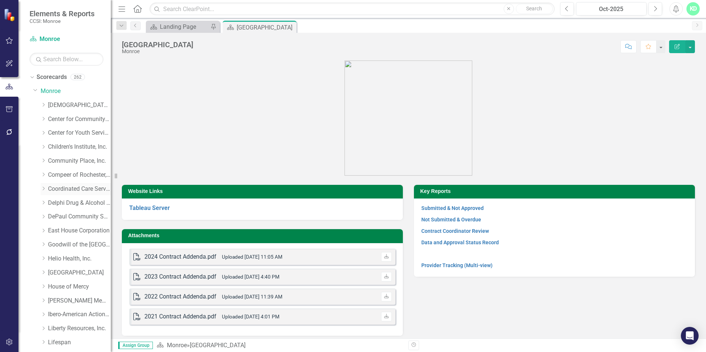
click at [46, 188] on icon "Dropdown" at bounding box center [44, 189] width 6 height 4
click at [69, 190] on link "Coordinated Care Services Inc." at bounding box center [79, 189] width 63 height 8
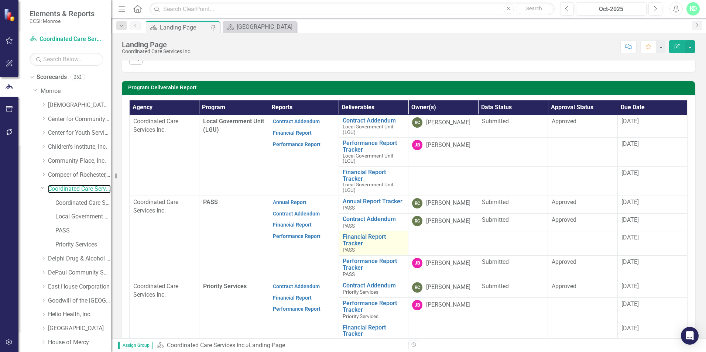
scroll to position [185, 0]
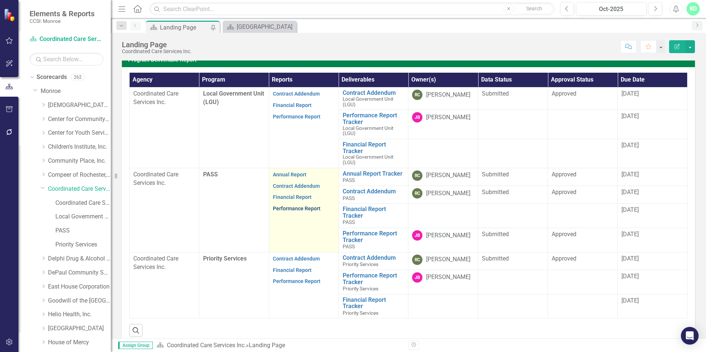
click at [289, 207] on link "Performance Report" at bounding box center [297, 209] width 48 height 6
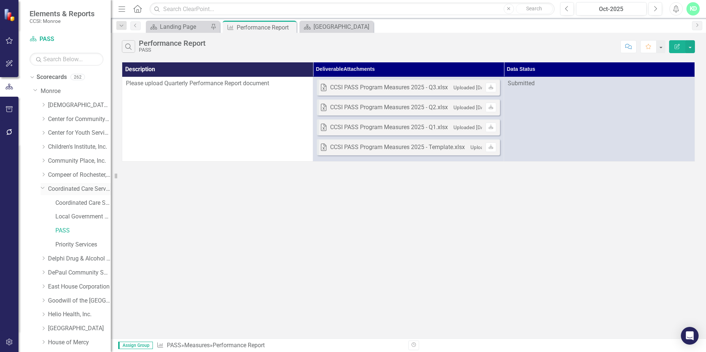
click at [54, 190] on link "Coordinated Care Services Inc." at bounding box center [79, 189] width 63 height 8
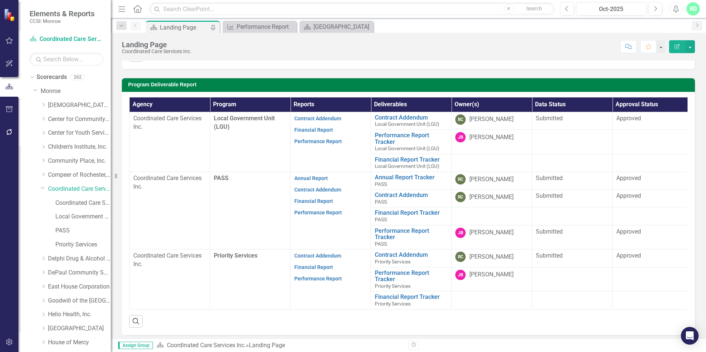
scroll to position [148, 0]
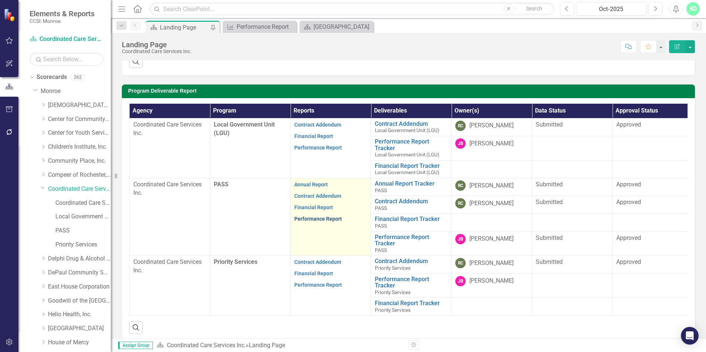
click at [318, 222] on link "Performance Report" at bounding box center [318, 219] width 48 height 6
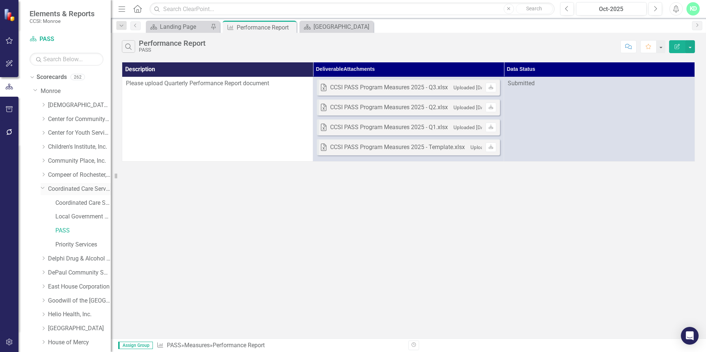
click at [79, 191] on link "Coordinated Care Services Inc." at bounding box center [79, 189] width 63 height 8
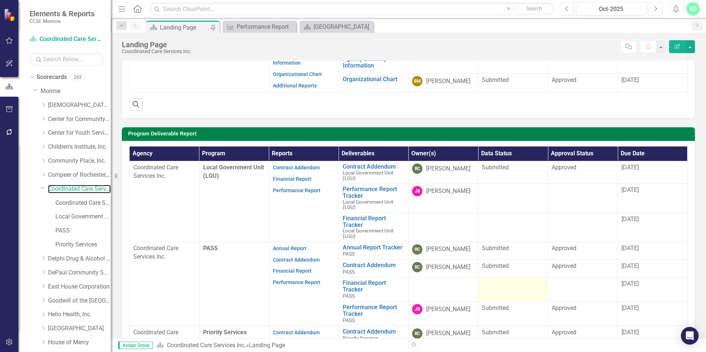
scroll to position [148, 0]
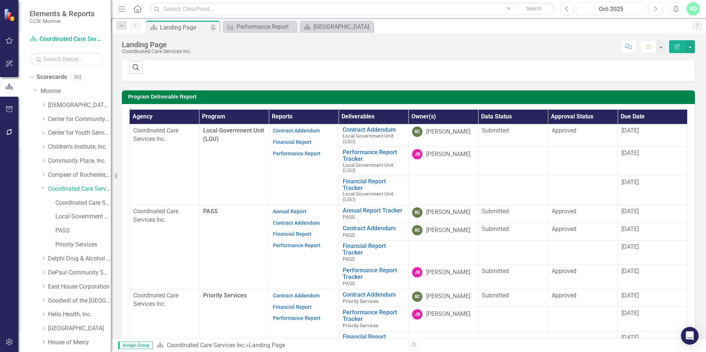
click at [612, 11] on div "Oct-2025" at bounding box center [611, 9] width 65 height 9
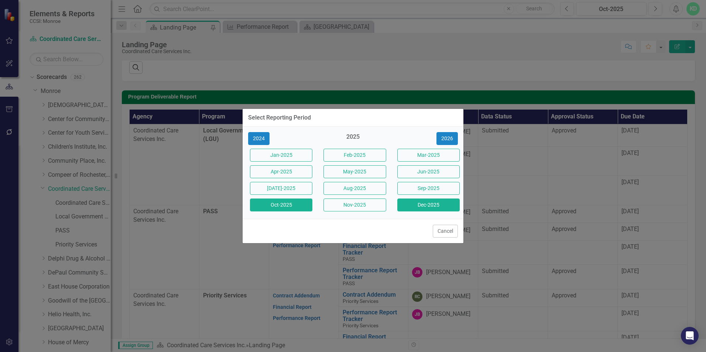
click at [418, 205] on button "Dec-2025" at bounding box center [428, 205] width 62 height 13
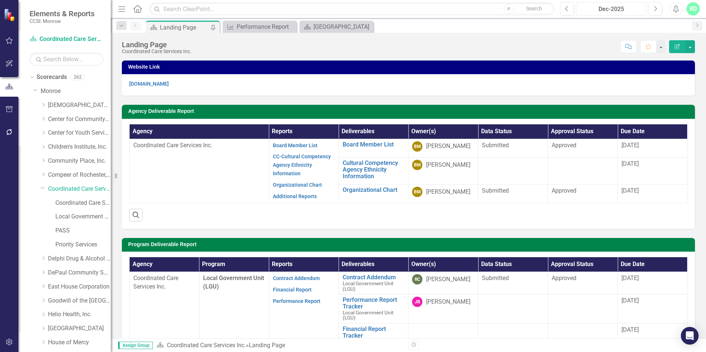
click at [600, 11] on div "Dec-2025" at bounding box center [611, 9] width 65 height 9
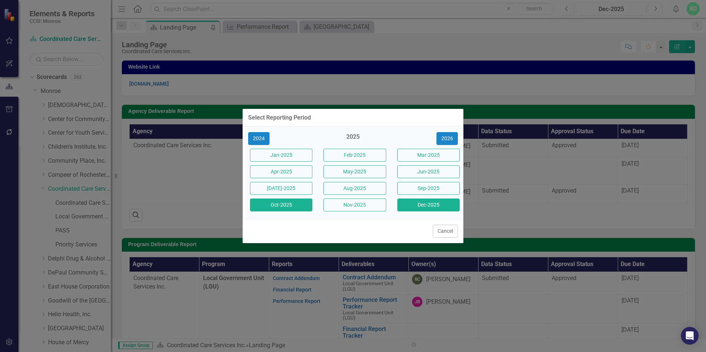
click at [299, 207] on button "Oct-2025" at bounding box center [281, 205] width 62 height 13
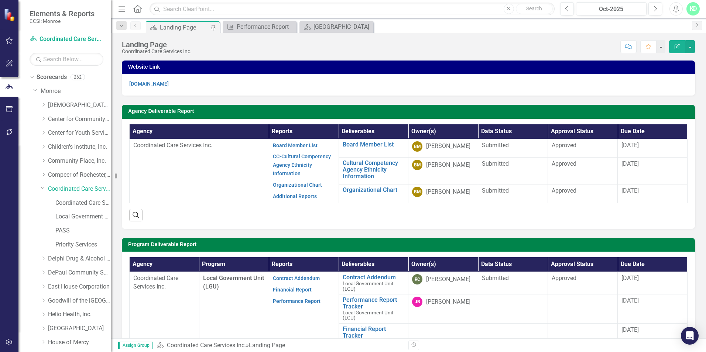
click at [690, 9] on div "KD" at bounding box center [693, 8] width 13 height 13
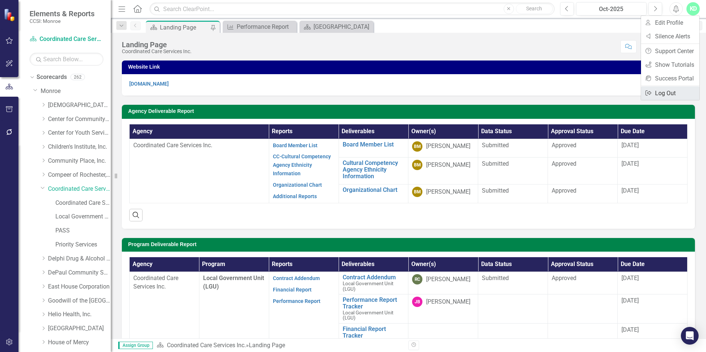
click at [667, 95] on link "Logout Log Out" at bounding box center [670, 93] width 58 height 14
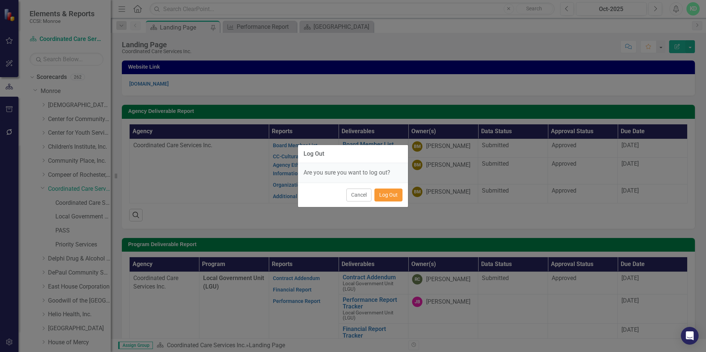
click at [395, 195] on button "Log Out" at bounding box center [389, 195] width 28 height 13
